Goal: Task Accomplishment & Management: Use online tool/utility

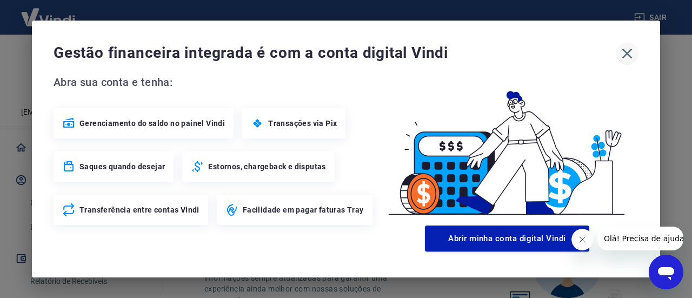
click at [625, 51] on icon "button" at bounding box center [627, 54] width 10 height 10
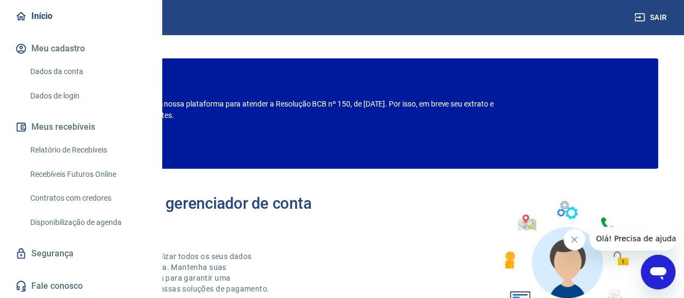
scroll to position [108, 0]
click at [61, 185] on link "Recebíveis Futuros Online" at bounding box center [87, 174] width 123 height 22
